Goal: Transaction & Acquisition: Purchase product/service

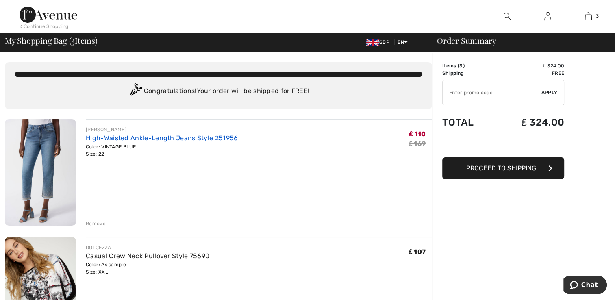
click at [164, 139] on link "High-Waisted Ankle-Length Jeans Style 251956" at bounding box center [162, 138] width 152 height 8
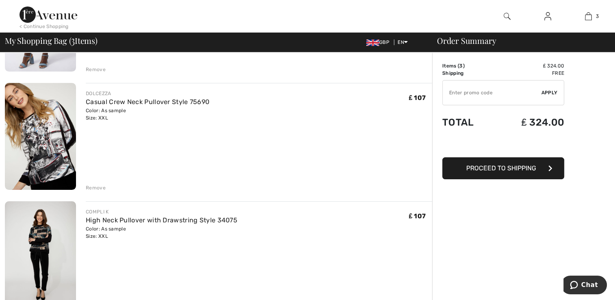
scroll to position [154, 0]
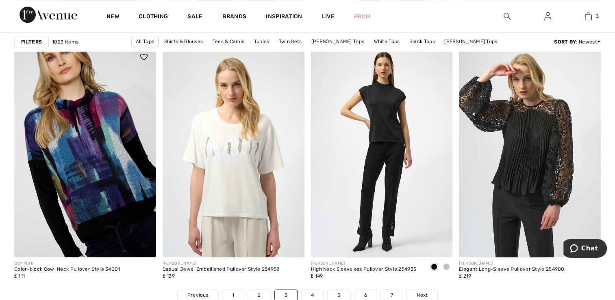
drag, startPoint x: 0, startPoint y: 0, endPoint x: 124, endPoint y: 146, distance: 190.9
click at [124, 146] on img at bounding box center [85, 151] width 142 height 213
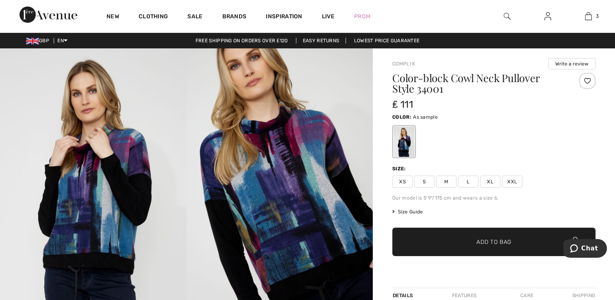
click at [506, 179] on span "XXL" at bounding box center [512, 182] width 20 height 12
click at [496, 243] on span "Add to Bag" at bounding box center [493, 242] width 35 height 9
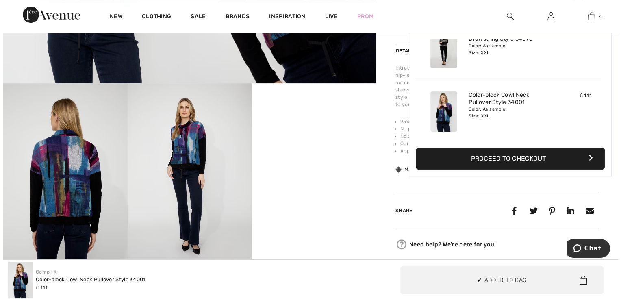
scroll to position [247, 0]
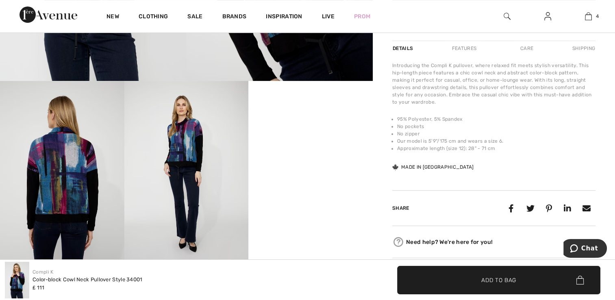
click at [64, 181] on img at bounding box center [62, 174] width 124 height 186
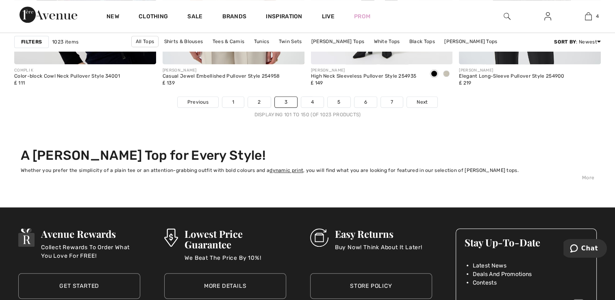
scroll to position [3857, 0]
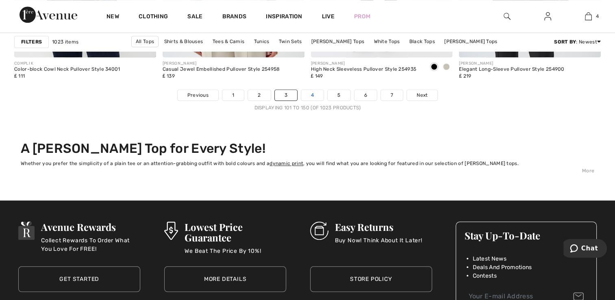
click at [315, 92] on link "4" at bounding box center [312, 95] width 22 height 11
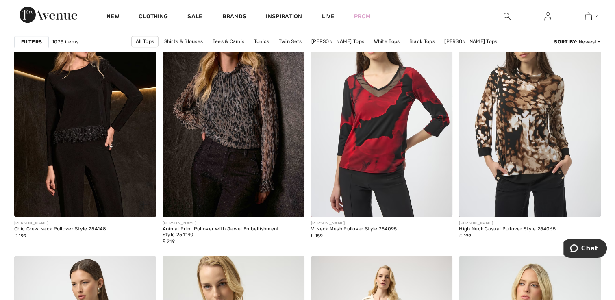
scroll to position [618, 0]
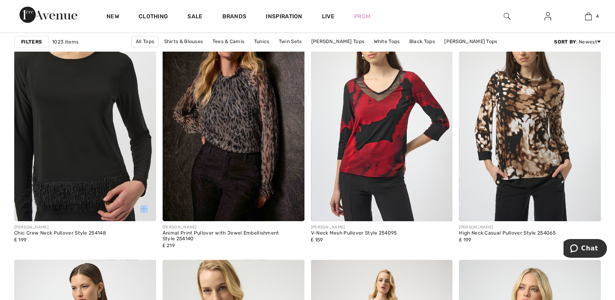
drag, startPoint x: 126, startPoint y: 202, endPoint x: 96, endPoint y: 137, distance: 70.8
click at [96, 137] on div at bounding box center [85, 115] width 142 height 213
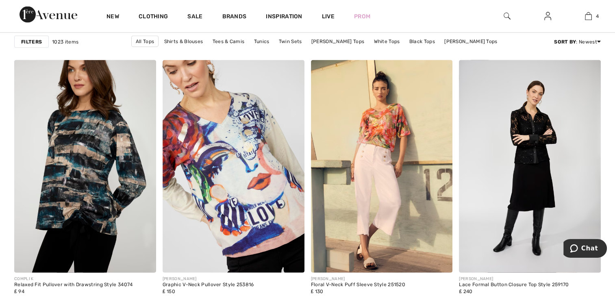
scroll to position [1670, 0]
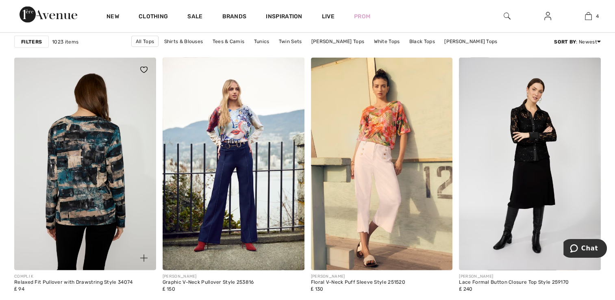
click at [93, 149] on img at bounding box center [85, 164] width 142 height 213
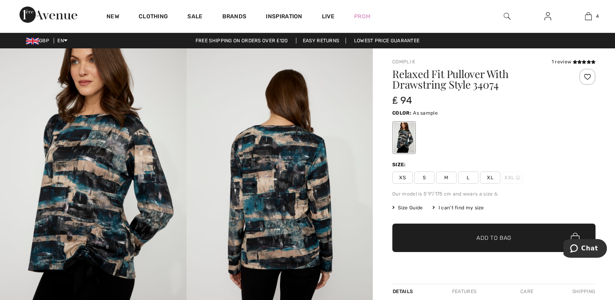
click at [93, 149] on img at bounding box center [93, 188] width 187 height 280
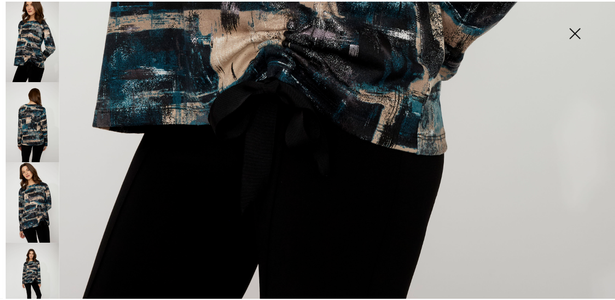
scroll to position [622, 0]
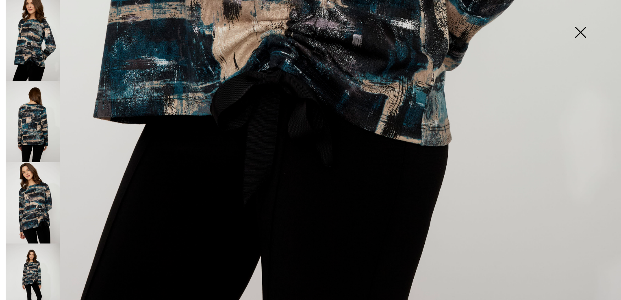
click at [583, 35] on img at bounding box center [580, 33] width 41 height 42
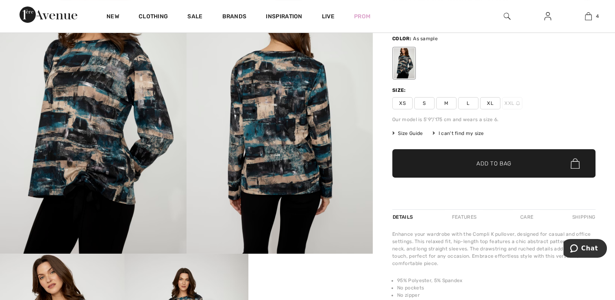
scroll to position [73, 0]
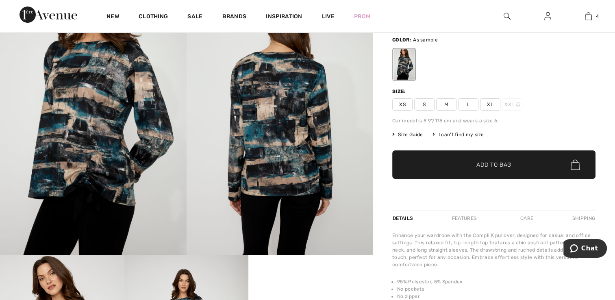
click at [410, 134] on span "Size Guide" at bounding box center [407, 134] width 30 height 7
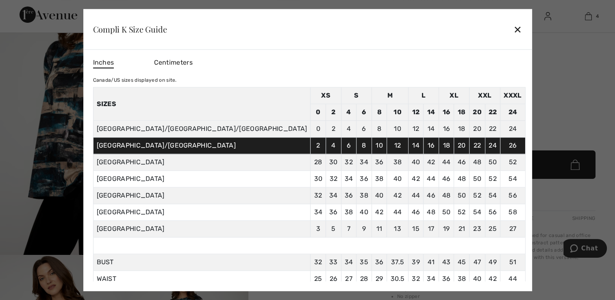
click at [513, 32] on div "✕" at bounding box center [517, 29] width 9 height 17
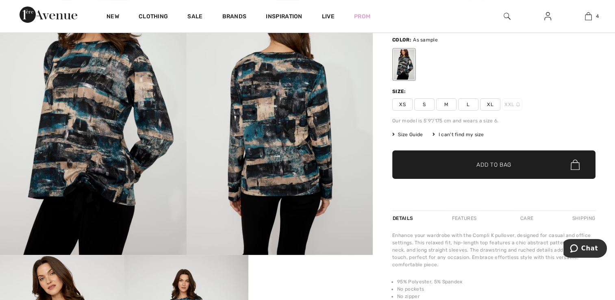
scroll to position [86, 0]
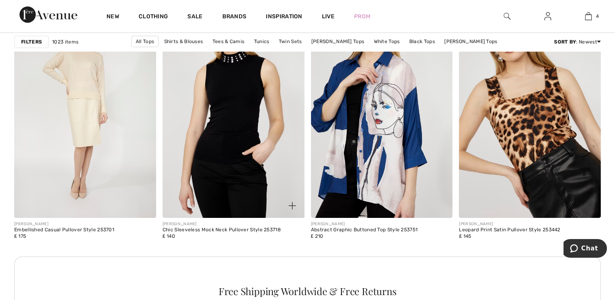
scroll to position [2847, 0]
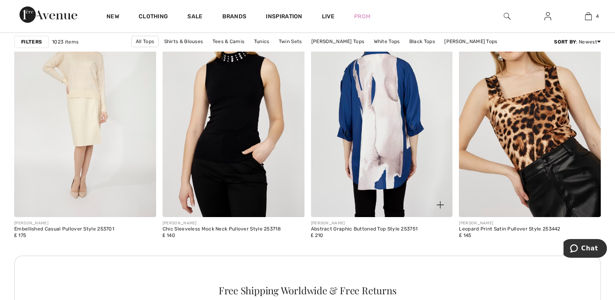
click at [372, 180] on img at bounding box center [382, 110] width 142 height 213
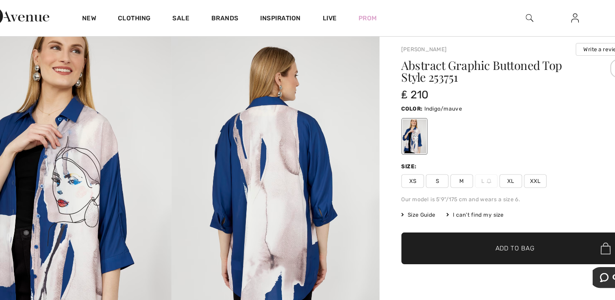
scroll to position [15, 0]
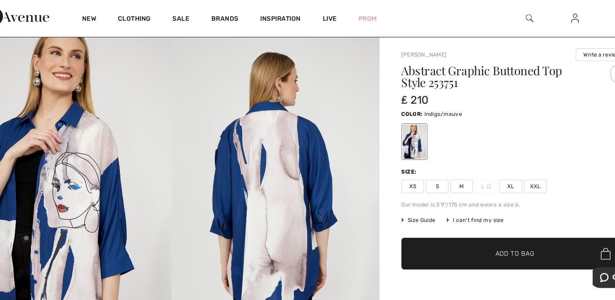
click at [509, 166] on span "XXL" at bounding box center [512, 167] width 20 height 12
click at [483, 225] on span "Add to Bag" at bounding box center [493, 227] width 35 height 9
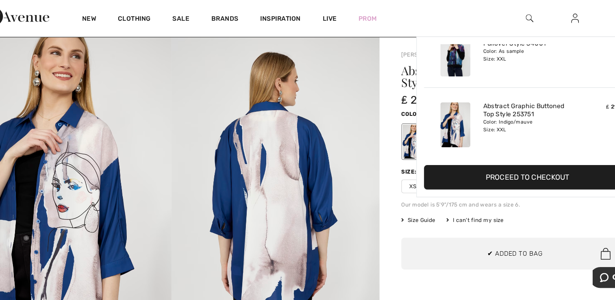
scroll to position [215, 0]
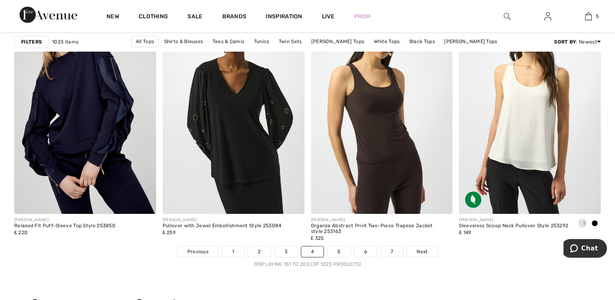
scroll to position [3702, 0]
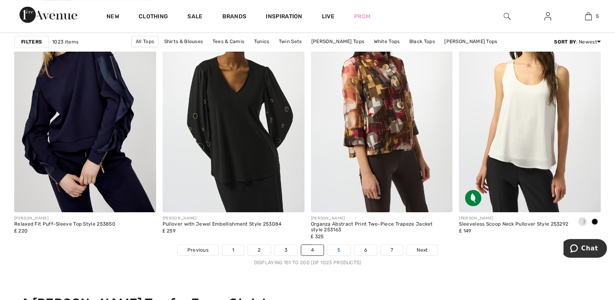
click at [332, 248] on link "5" at bounding box center [339, 250] width 22 height 11
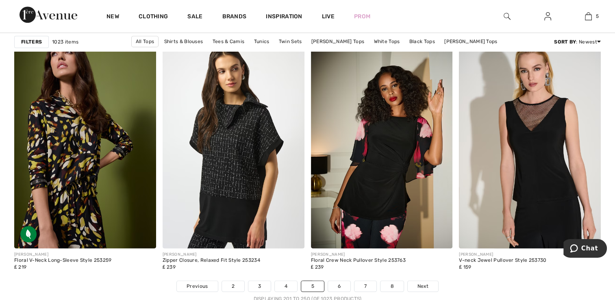
scroll to position [3666, 0]
click at [337, 285] on link "6" at bounding box center [339, 285] width 22 height 11
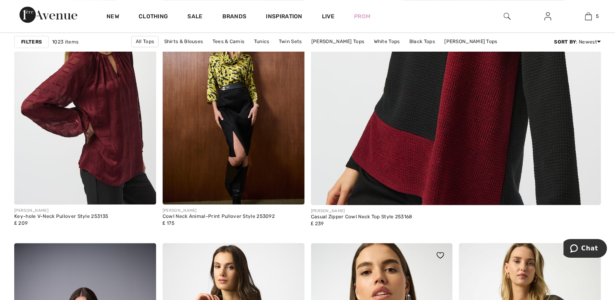
scroll to position [380, 0]
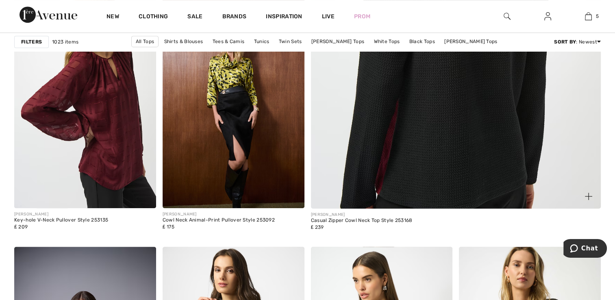
click at [429, 176] on img at bounding box center [456, 5] width 348 height 522
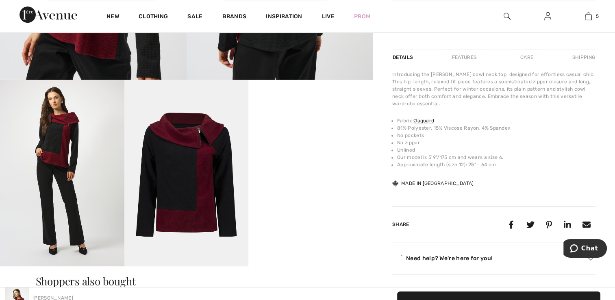
scroll to position [252, 0]
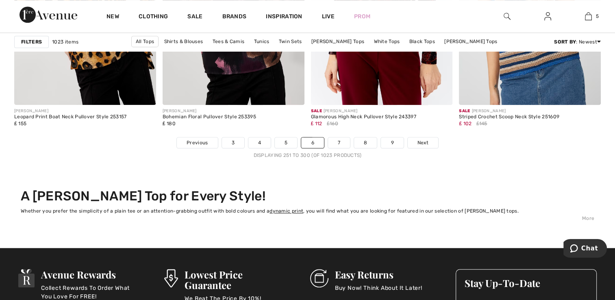
scroll to position [3812, 0]
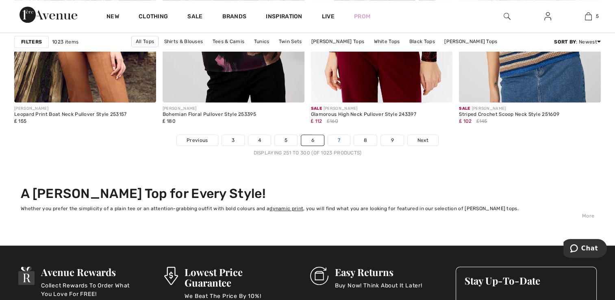
click at [337, 139] on link "7" at bounding box center [339, 140] width 22 height 11
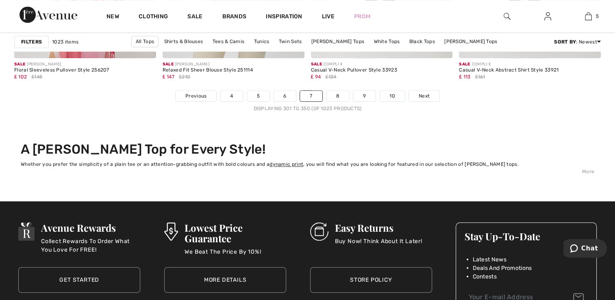
scroll to position [3856, 0]
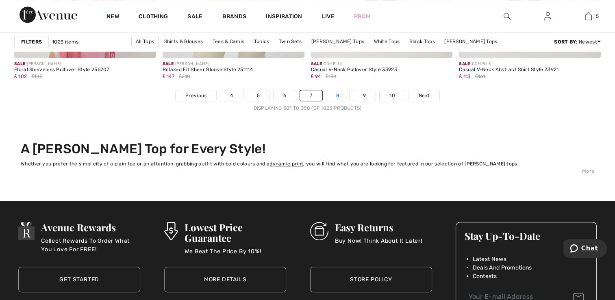
click at [340, 95] on link "8" at bounding box center [337, 95] width 23 height 11
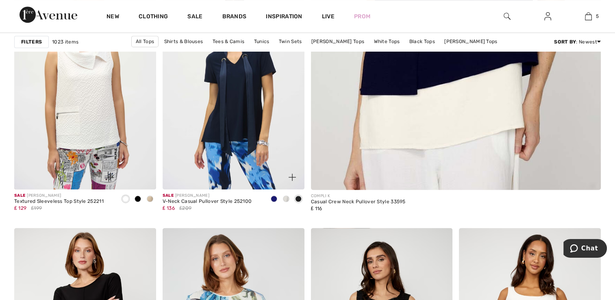
scroll to position [398, 0]
click at [237, 124] on img at bounding box center [234, 83] width 142 height 213
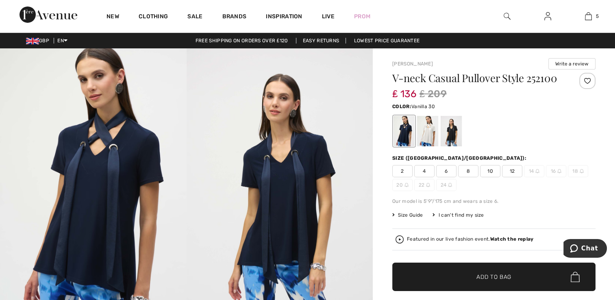
click at [426, 139] on div at bounding box center [427, 131] width 21 height 30
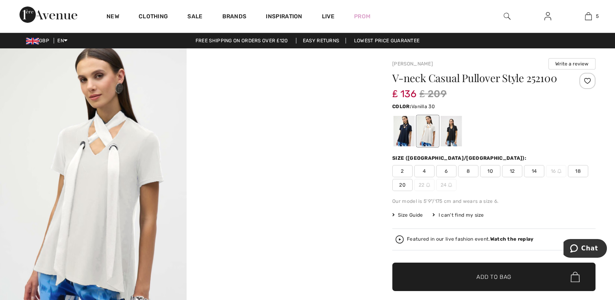
click at [403, 181] on span "20" at bounding box center [402, 185] width 20 height 12
click at [489, 280] on span "Add to Bag" at bounding box center [493, 277] width 35 height 9
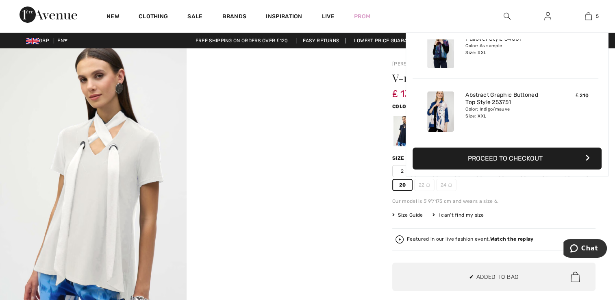
scroll to position [215, 0]
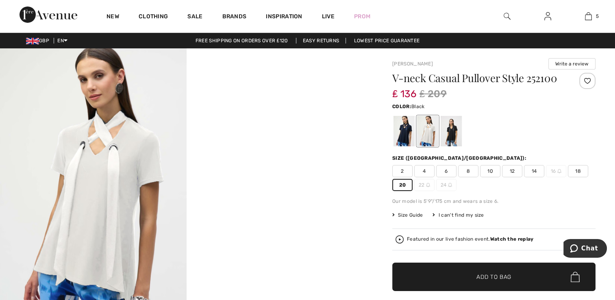
click at [452, 131] on div at bounding box center [451, 131] width 21 height 30
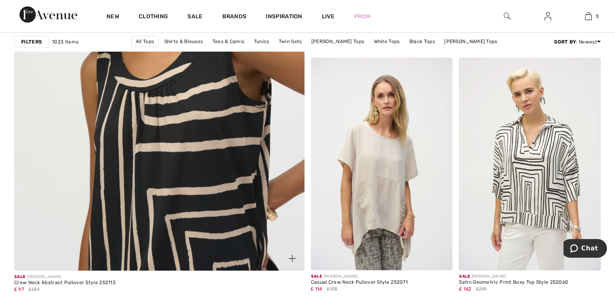
scroll to position [2291, 0]
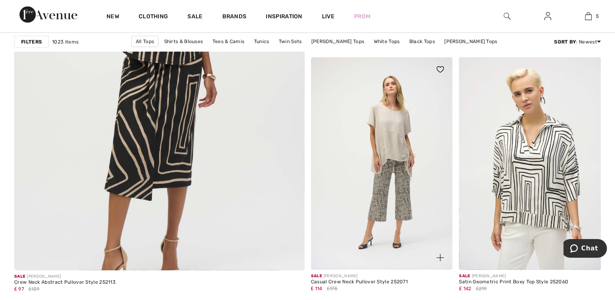
click at [368, 165] on img at bounding box center [382, 163] width 142 height 213
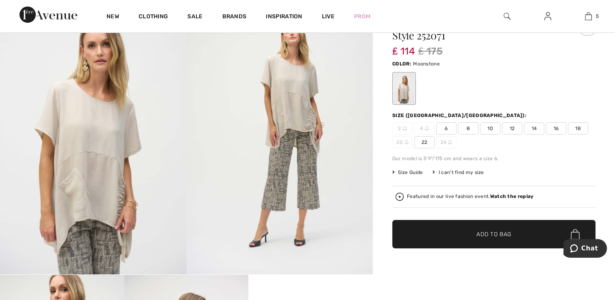
scroll to position [54, 0]
click at [578, 126] on span "18" at bounding box center [578, 128] width 20 height 12
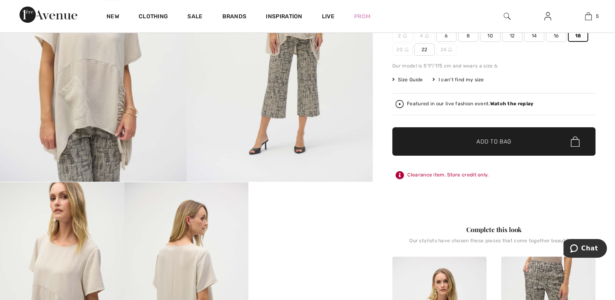
scroll to position [148, 0]
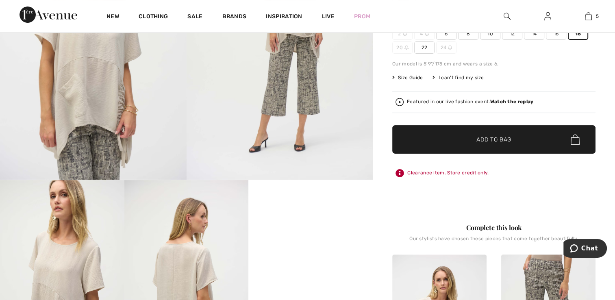
click at [484, 137] on span "Add to Bag" at bounding box center [493, 139] width 35 height 9
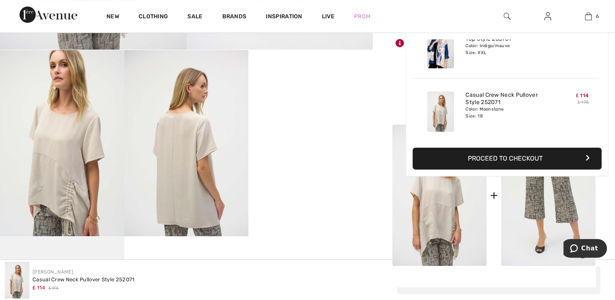
scroll to position [280, 0]
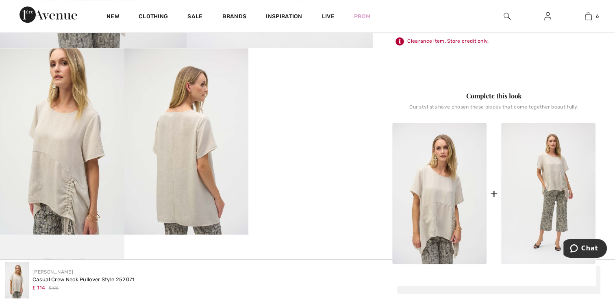
click at [534, 209] on img at bounding box center [548, 193] width 94 height 141
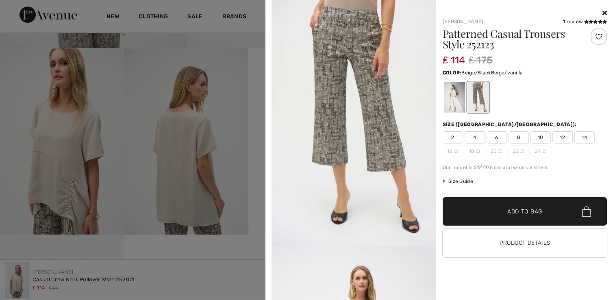
click at [459, 101] on div at bounding box center [453, 97] width 21 height 30
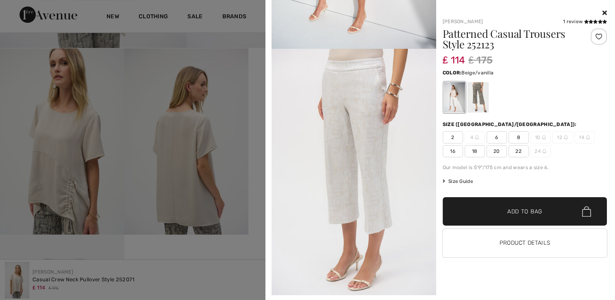
scroll to position [198, 0]
click at [496, 154] on span "20" at bounding box center [497, 151] width 20 height 12
click at [513, 209] on span "Add to Bag" at bounding box center [524, 211] width 35 height 9
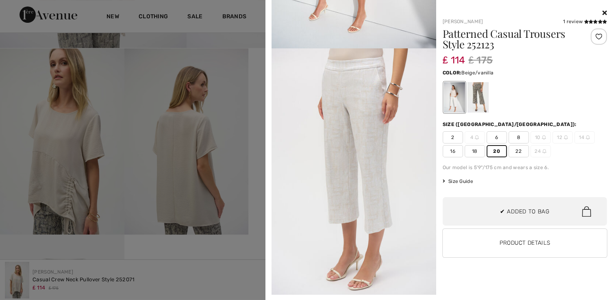
scroll to position [341, 0]
click at [605, 12] on icon at bounding box center [604, 12] width 4 height 7
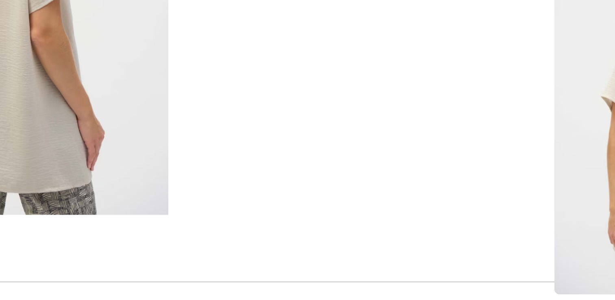
scroll to position [280, 0]
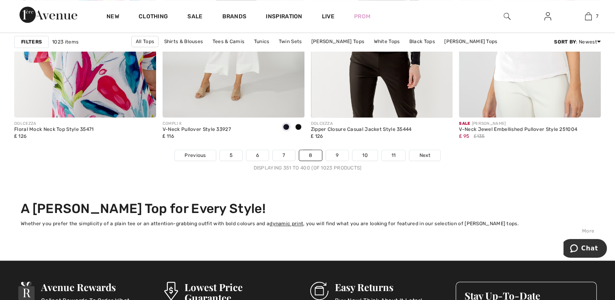
scroll to position [3797, 0]
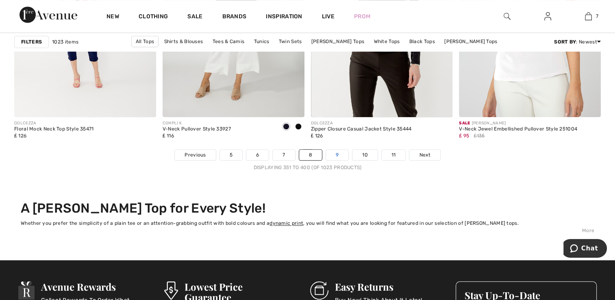
click at [339, 154] on link "9" at bounding box center [337, 155] width 22 height 11
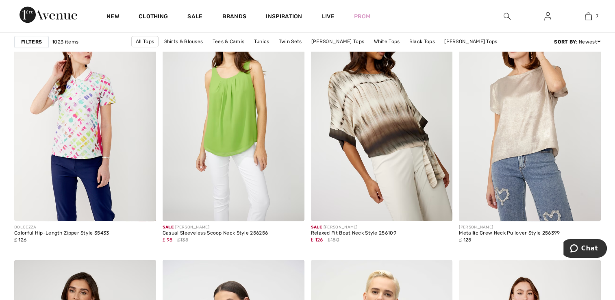
scroll to position [618, 0]
click at [389, 127] on img at bounding box center [382, 115] width 142 height 213
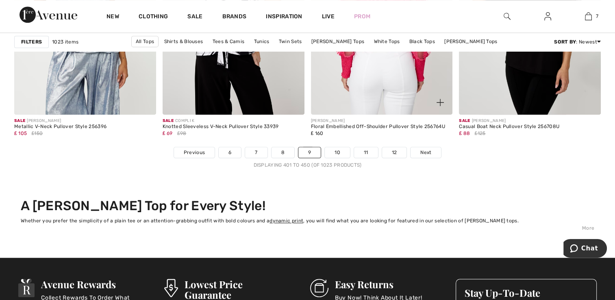
scroll to position [3803, 0]
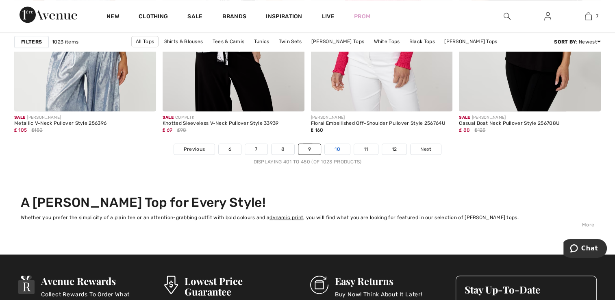
click at [339, 148] on link "10" at bounding box center [337, 149] width 25 height 11
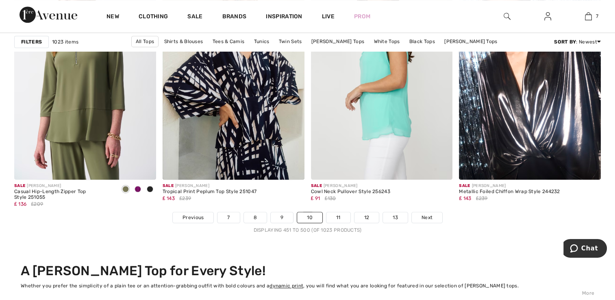
scroll to position [3736, 0]
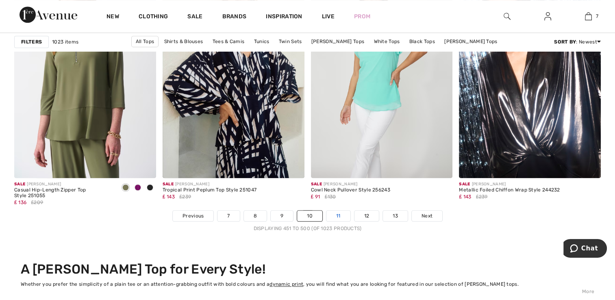
click at [341, 218] on link "11" at bounding box center [338, 216] width 24 height 11
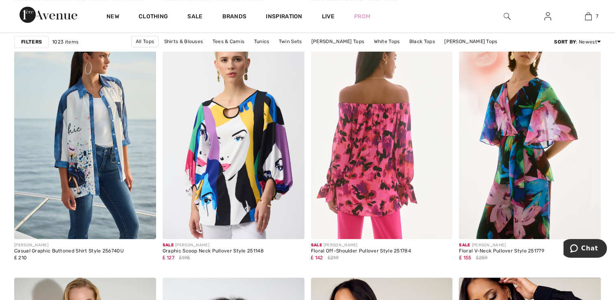
scroll to position [600, 0]
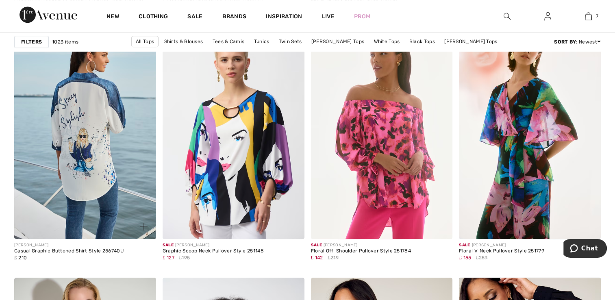
click at [85, 146] on img at bounding box center [85, 132] width 142 height 213
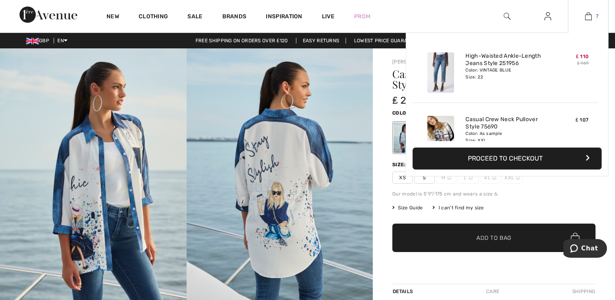
click at [587, 19] on img at bounding box center [588, 16] width 7 height 10
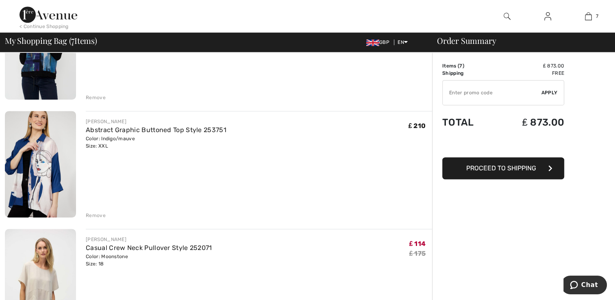
scroll to position [489, 0]
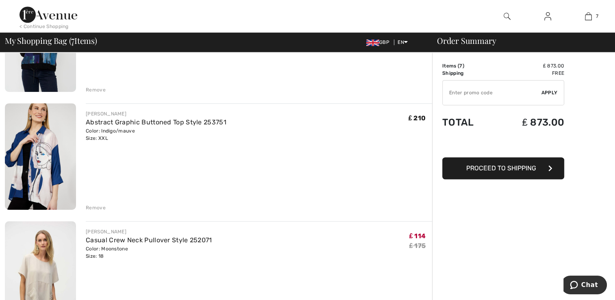
click at [36, 172] on img at bounding box center [40, 156] width 71 height 107
